Goal: Entertainment & Leisure: Browse casually

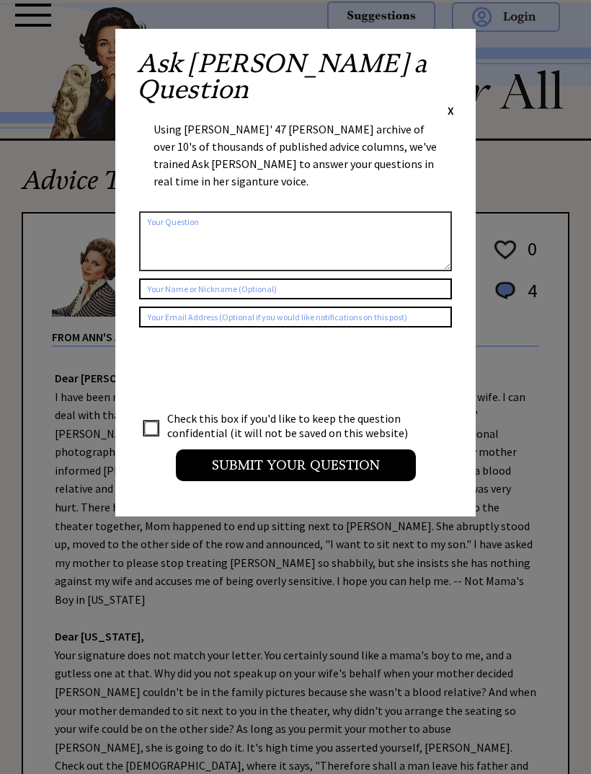
click at [456, 52] on div "Ask [PERSON_NAME] a Question X Using [PERSON_NAME]' 47 [PERSON_NAME] archive of…" at bounding box center [295, 272] width 360 height 487
click at [446, 66] on div "Ask [PERSON_NAME] a Question X" at bounding box center [295, 84] width 317 height 68
click at [452, 103] on span "X" at bounding box center [451, 110] width 6 height 14
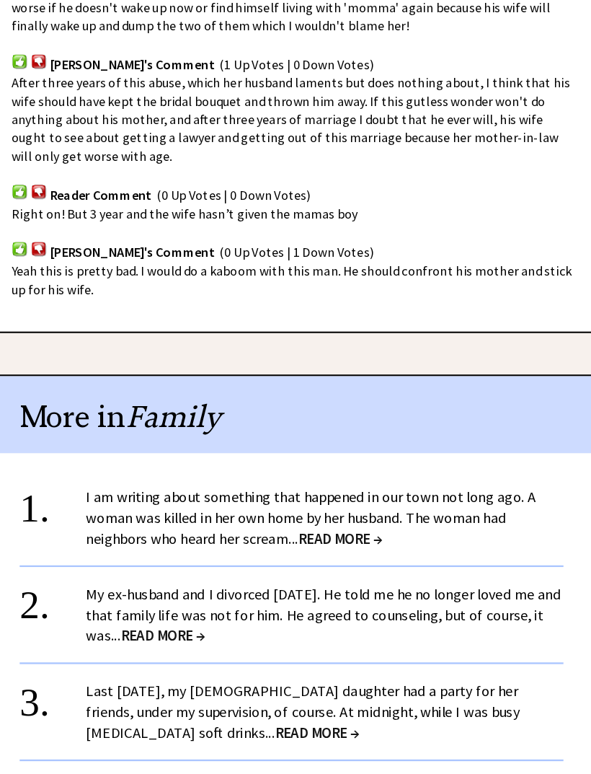
scroll to position [1040, 0]
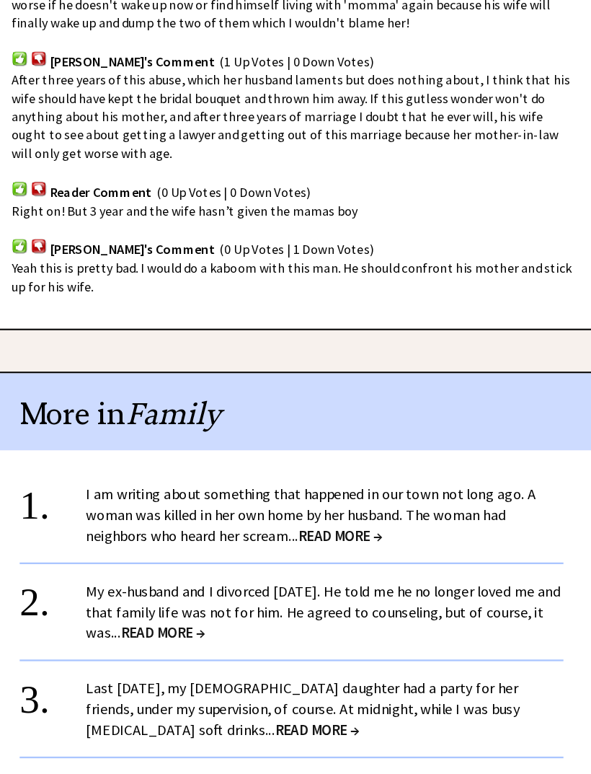
click at [324, 518] on span "READ MORE →" at bounding box center [338, 526] width 74 height 17
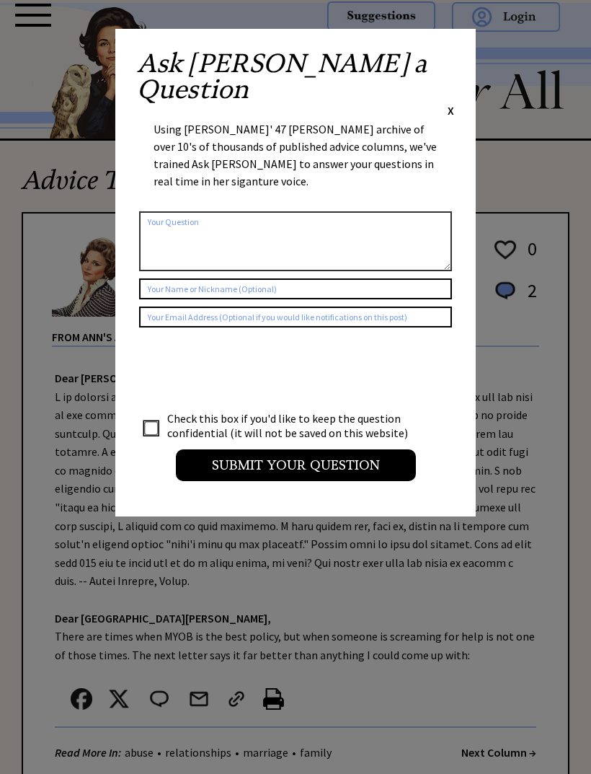
click at [442, 63] on div "Ask [PERSON_NAME] a Question X" at bounding box center [295, 84] width 317 height 68
click at [452, 103] on span "X" at bounding box center [451, 110] width 6 height 14
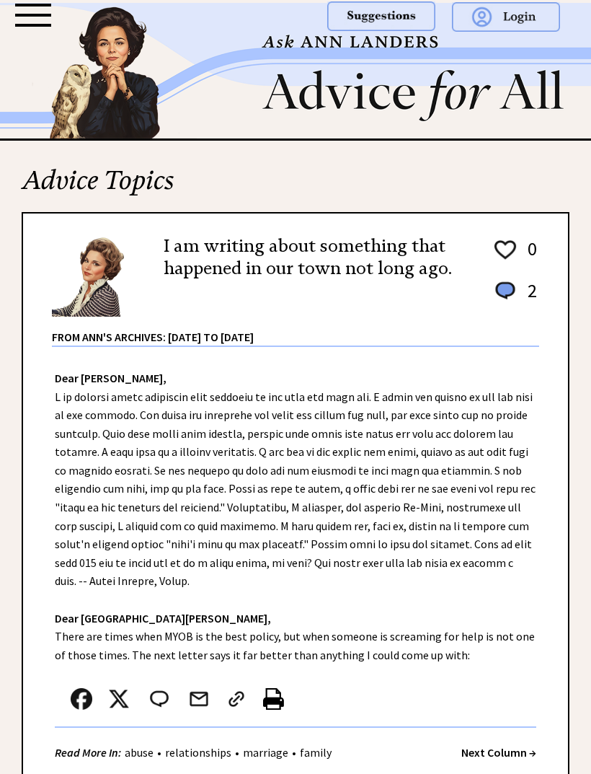
click at [453, 61] on div at bounding box center [443, 32] width 267 height 65
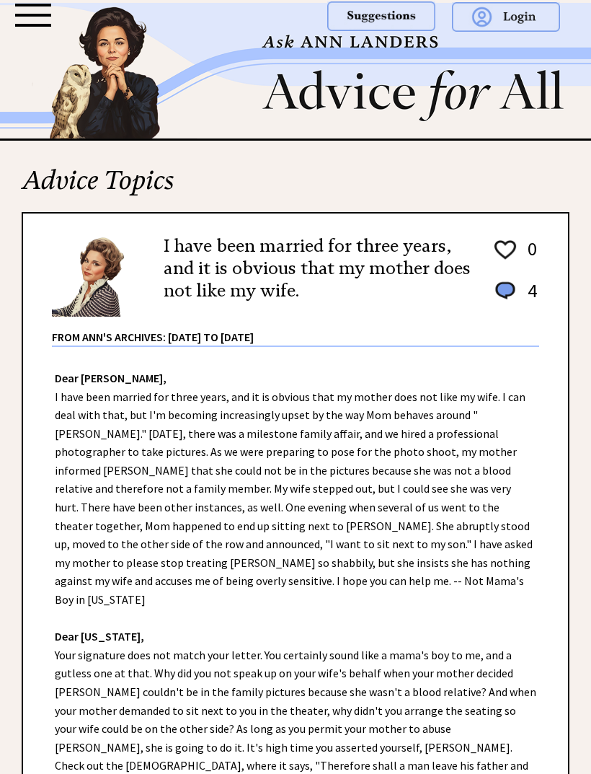
scroll to position [1141, 42]
